Goal: Transaction & Acquisition: Purchase product/service

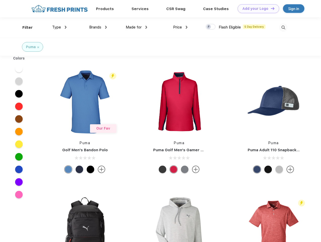
scroll to position [0, 0]
click at [256, 9] on link "Add your Logo Design Tool" at bounding box center [258, 8] width 42 height 9
click at [0, 0] on div "Design Tool" at bounding box center [0, 0] width 0 height 0
click at [270, 8] on link "Add your Logo Design Tool" at bounding box center [258, 8] width 42 height 9
click at [24, 27] on div "Filter" at bounding box center [27, 28] width 10 height 6
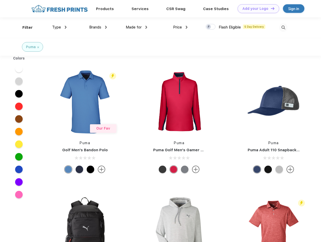
click at [59, 27] on span "Type" at bounding box center [56, 27] width 9 height 5
click at [98, 27] on span "Brands" at bounding box center [95, 27] width 12 height 5
click at [136, 27] on span "Made for" at bounding box center [134, 27] width 16 height 5
click at [180, 27] on span "Price" at bounding box center [177, 27] width 9 height 5
click at [210, 27] on div at bounding box center [210, 27] width 10 height 6
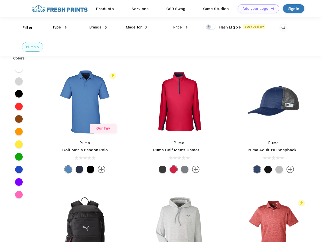
click at [209, 27] on input "checkbox" at bounding box center [206, 25] width 3 height 3
click at [283, 27] on img at bounding box center [283, 27] width 8 height 8
